Goal: Find specific page/section: Find specific page/section

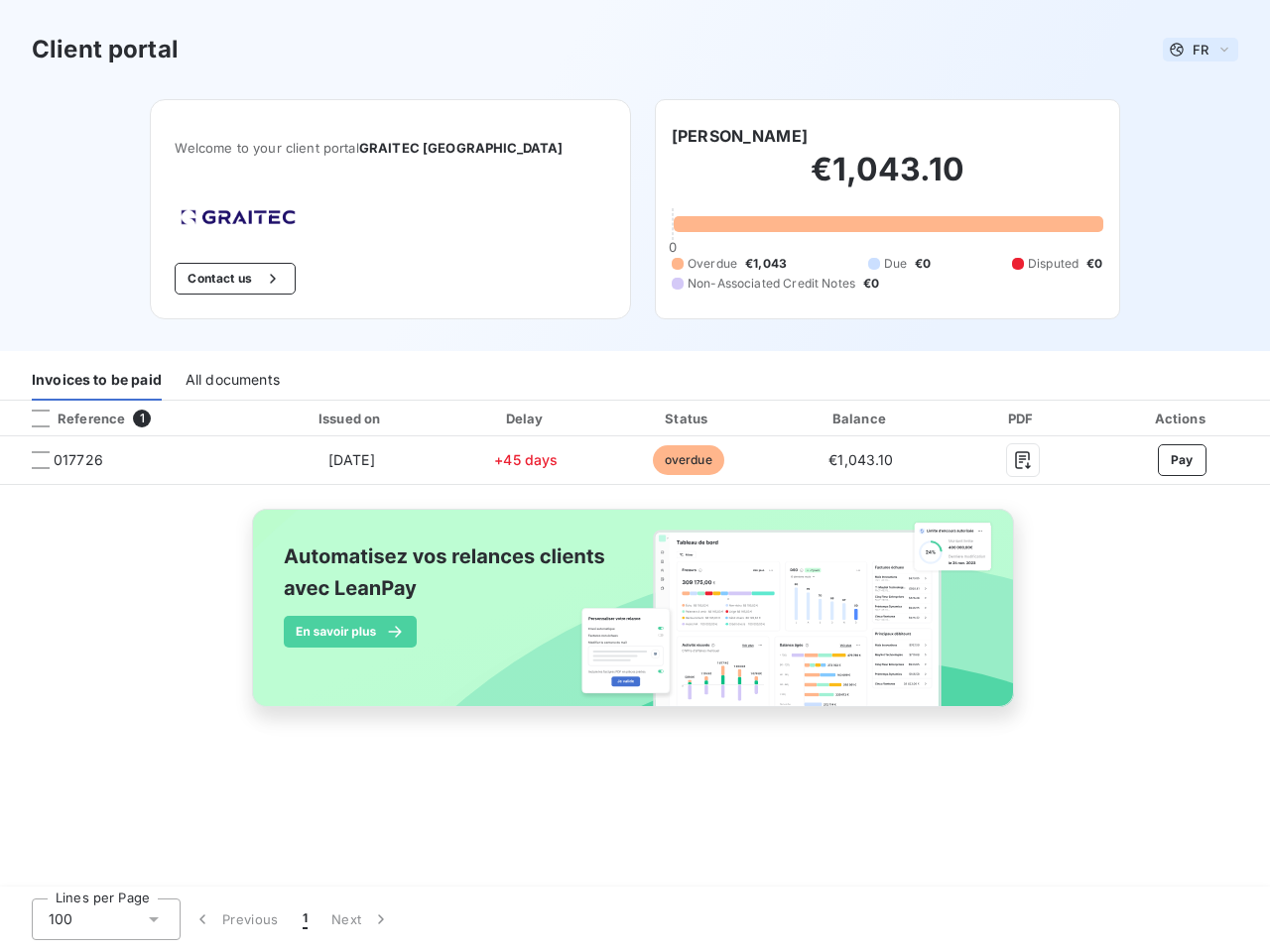
click at [1200, 50] on span "FR" at bounding box center [1200, 50] width 16 height 16
click at [284, 279] on button "Contact us" at bounding box center [235, 279] width 120 height 32
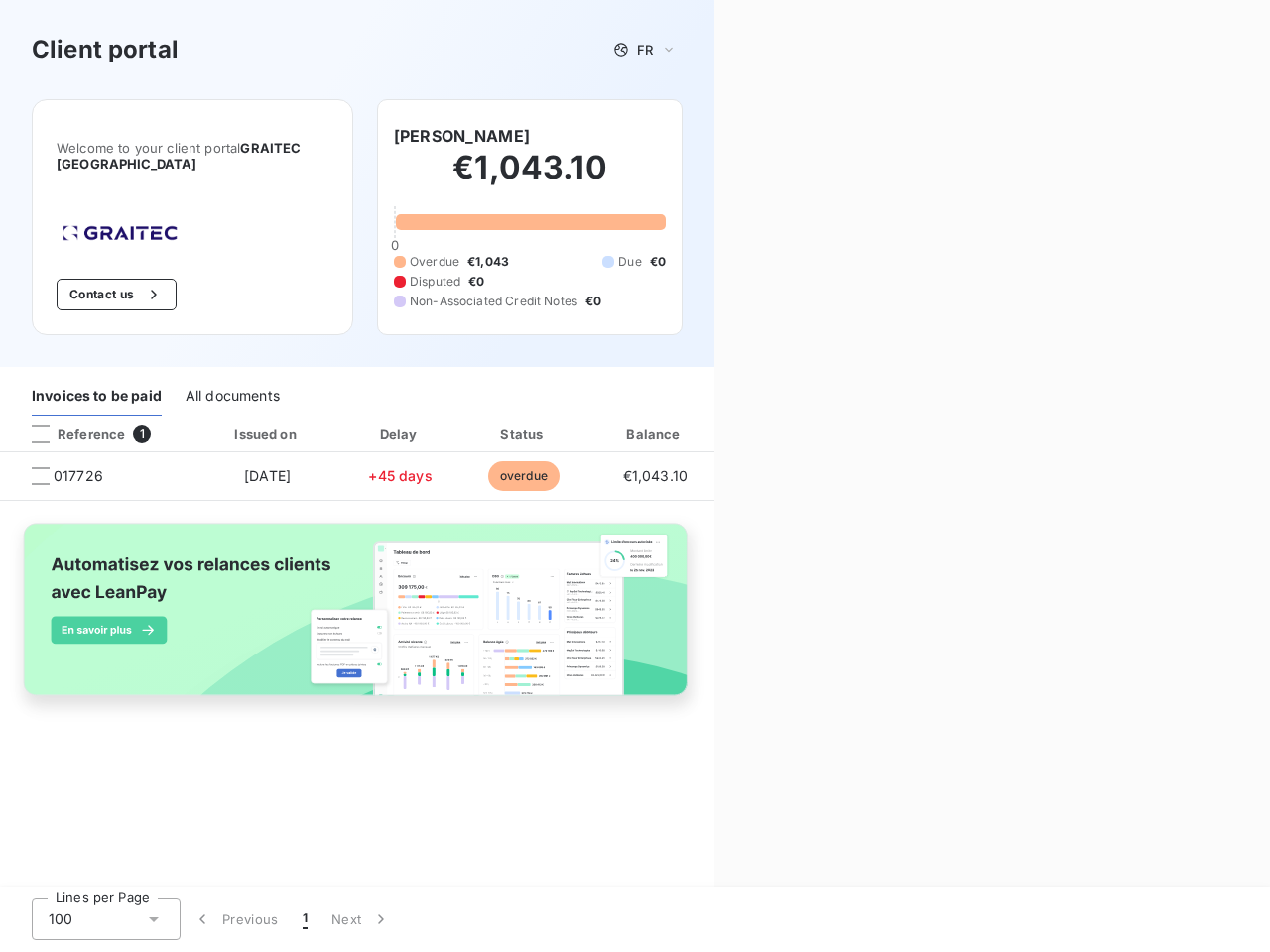
click at [724, 136] on div "Contact us Fill out the form below, and a member of our team will get back to y…" at bounding box center [992, 476] width 556 height 952
click at [96, 380] on div "Invoices to be paid" at bounding box center [96, 396] width 130 height 42
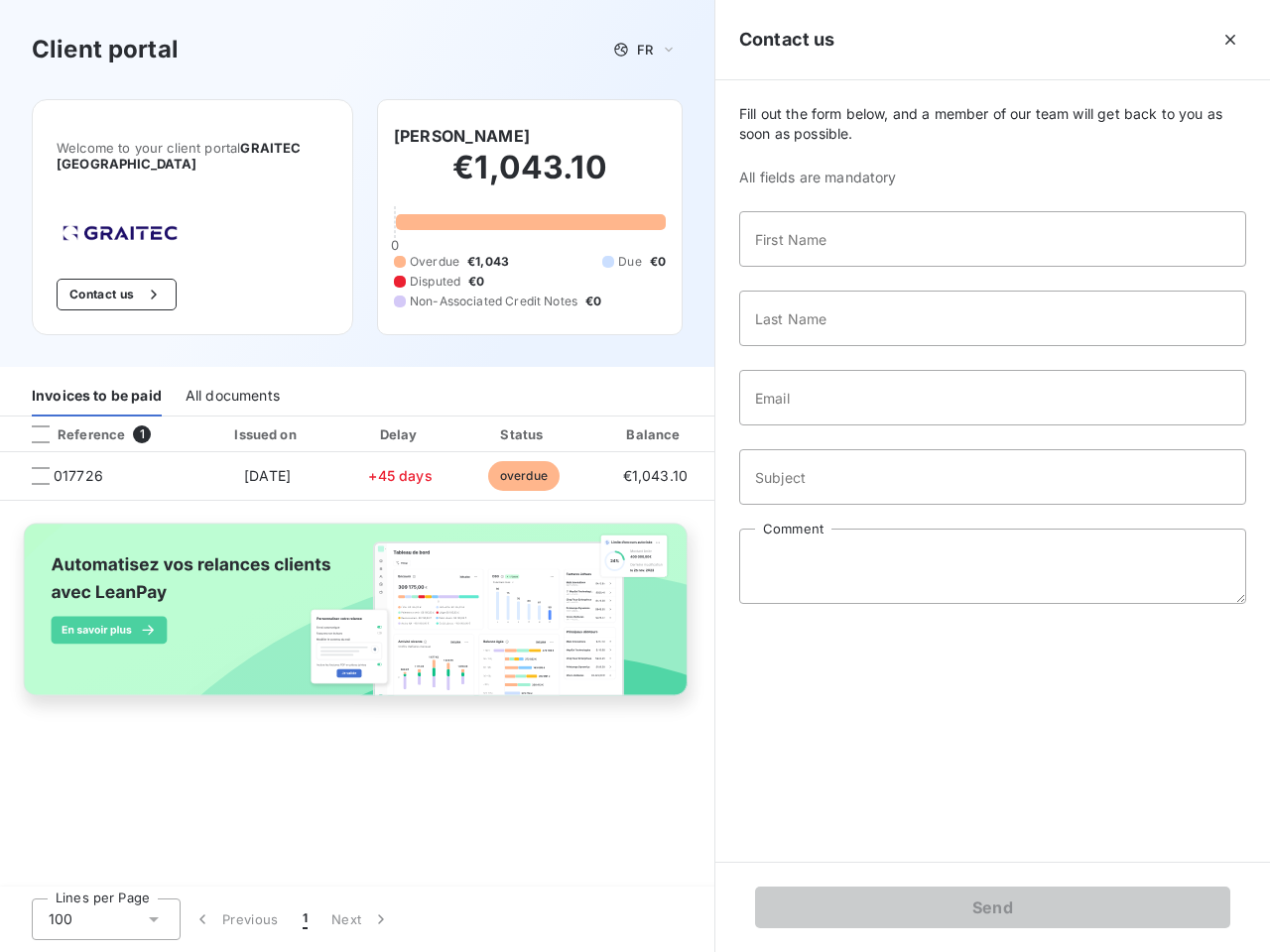
click at [232, 380] on div "All documents" at bounding box center [233, 396] width 94 height 42
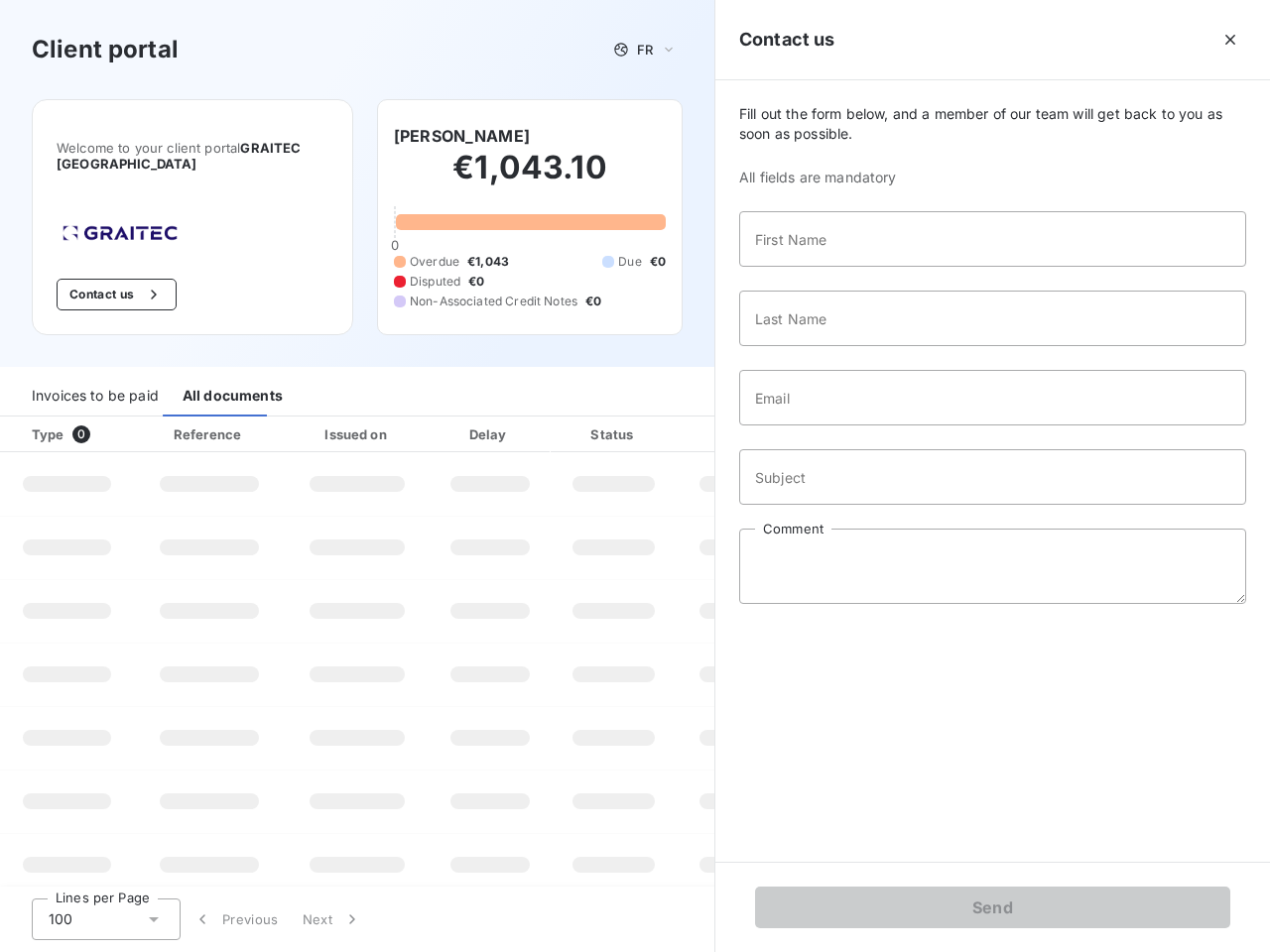
click at [127, 418] on th "Type 0" at bounding box center [67, 434] width 134 height 36
click at [41, 418] on th "Type 0" at bounding box center [67, 434] width 134 height 36
click at [350, 418] on th "Issued on" at bounding box center [358, 434] width 145 height 36
click at [526, 418] on th "Delay" at bounding box center [490, 434] width 121 height 36
click at [688, 418] on th "Amount" at bounding box center [744, 434] width 135 height 36
